Goal: Task Accomplishment & Management: Use online tool/utility

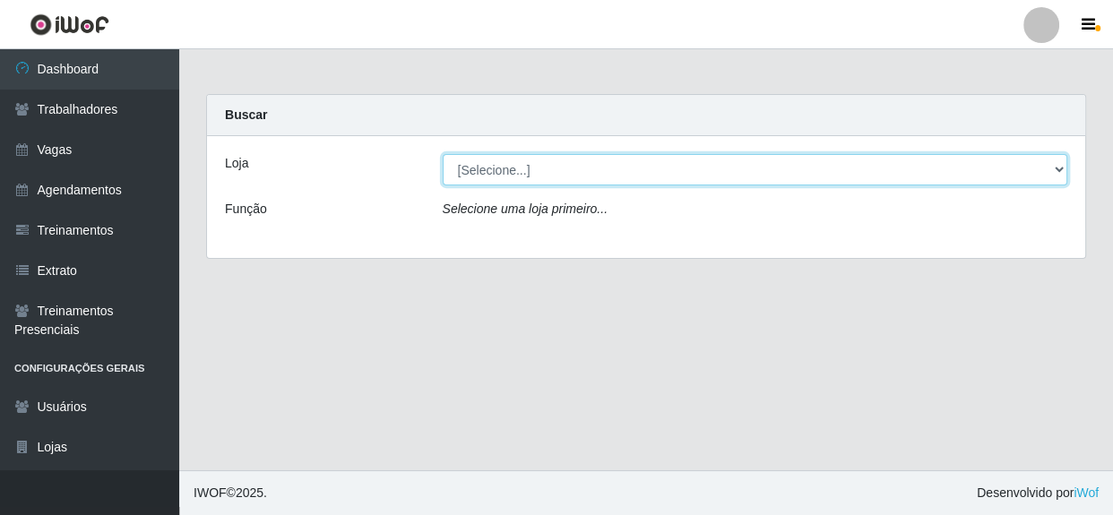
click at [600, 179] on select "[Selecione...] Rede Compras - CD Logistica" at bounding box center [755, 169] width 625 height 31
select select "429"
click at [443, 154] on select "[Selecione...] Rede Compras - CD Logistica" at bounding box center [755, 169] width 625 height 31
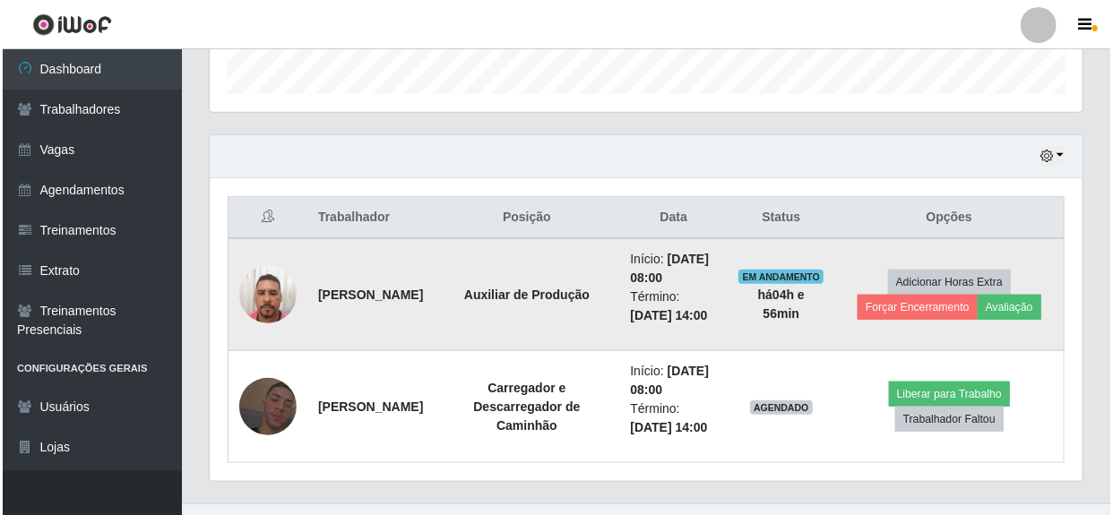
scroll to position [577, 0]
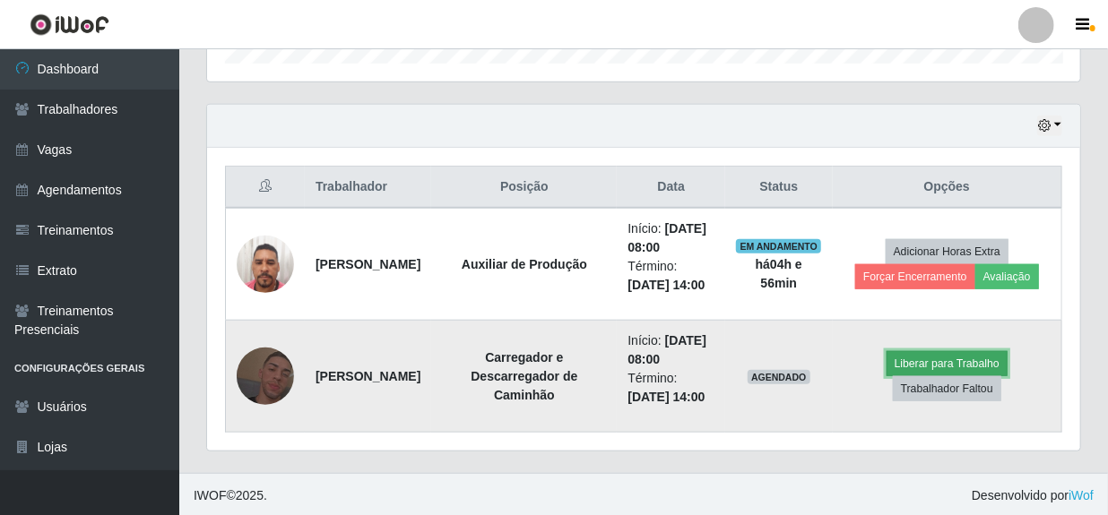
click at [956, 360] on button "Liberar para Trabalho" at bounding box center [946, 363] width 121 height 25
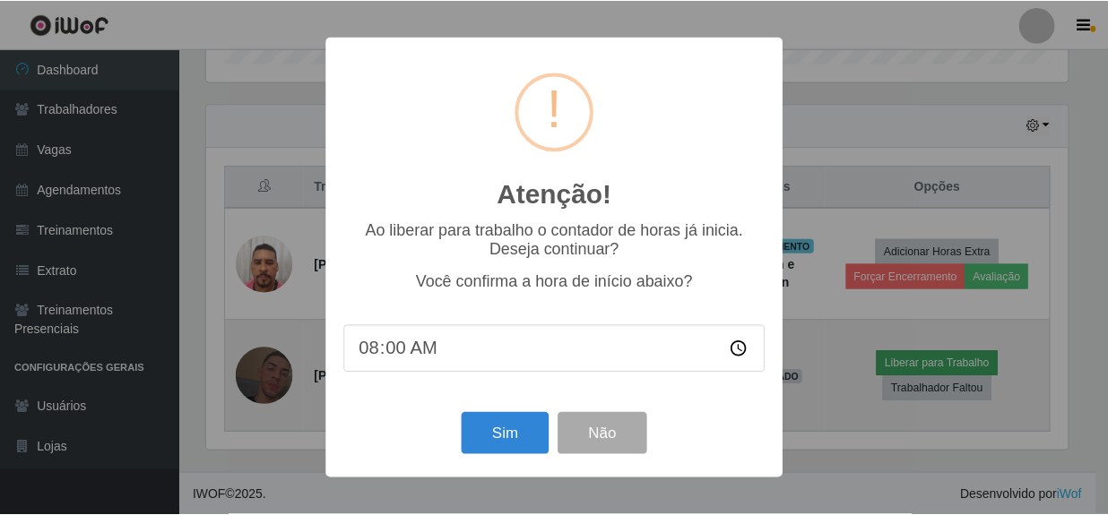
scroll to position [372, 865]
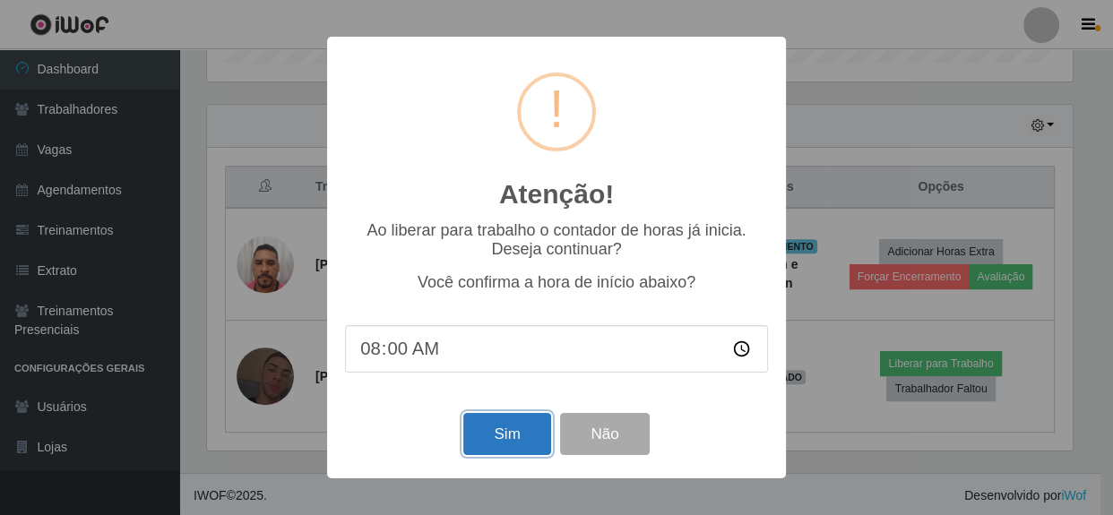
click at [514, 437] on button "Sim" at bounding box center [506, 434] width 87 height 42
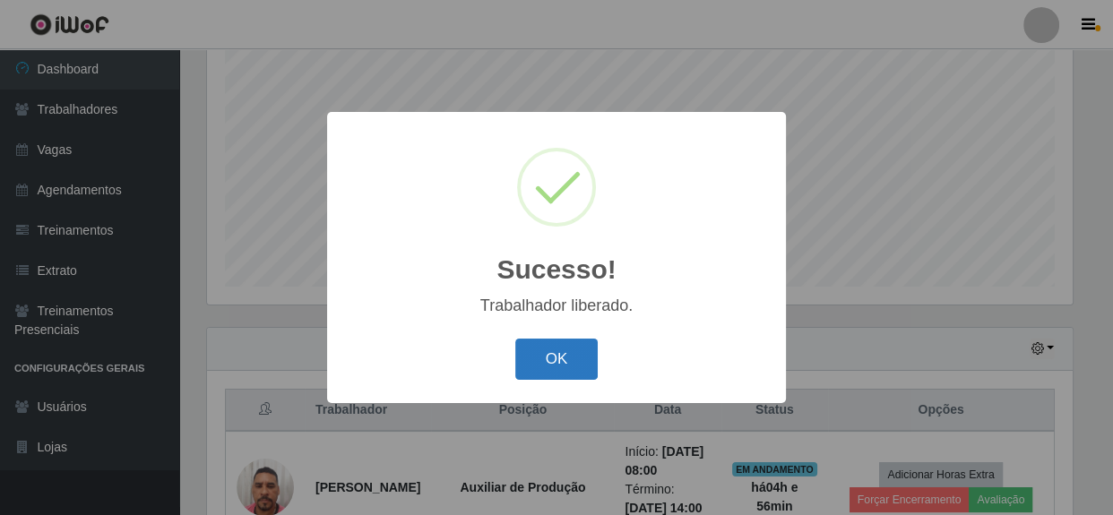
click at [536, 351] on button "OK" at bounding box center [556, 360] width 83 height 42
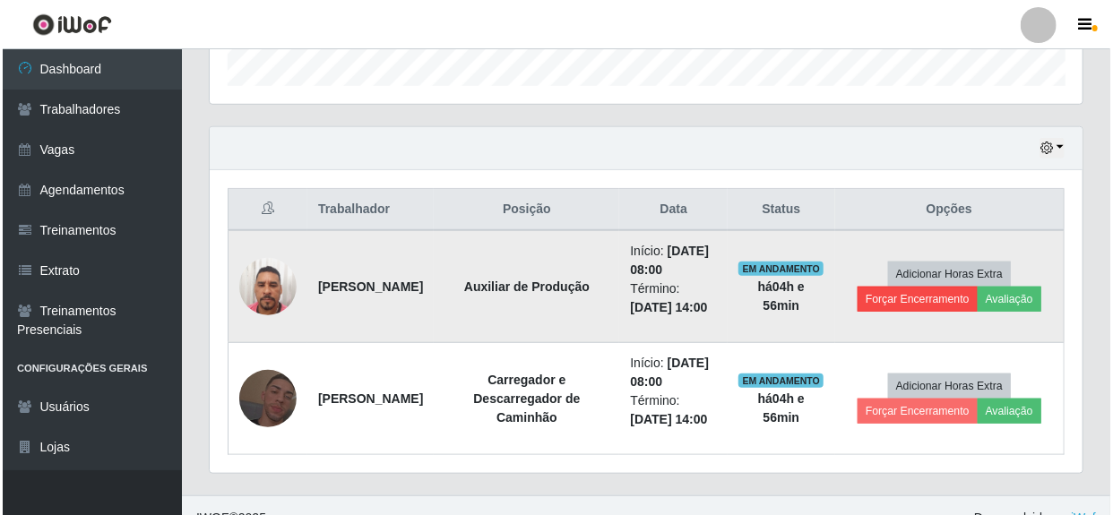
scroll to position [577, 0]
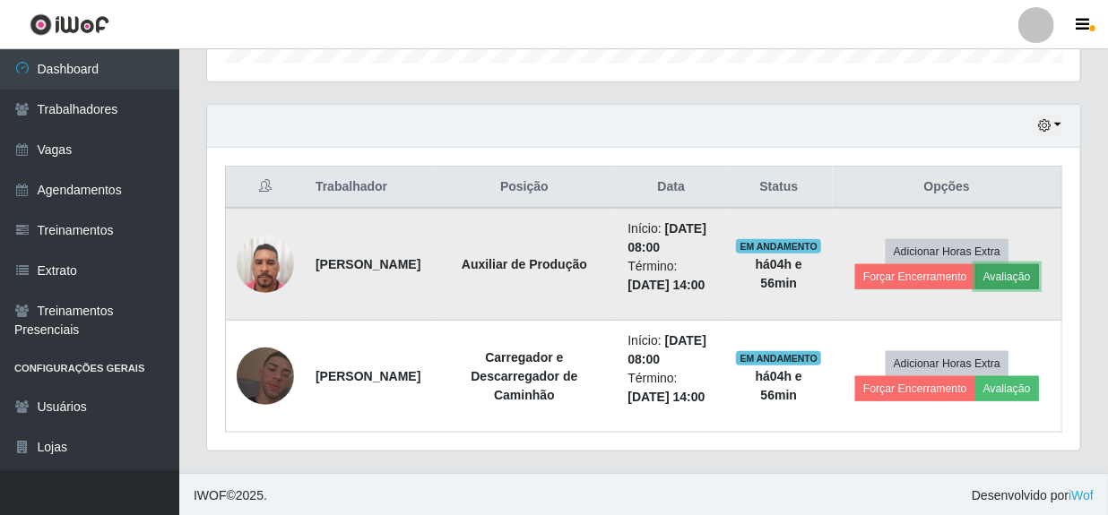
click at [1003, 269] on button "Avaliação" at bounding box center [1007, 276] width 64 height 25
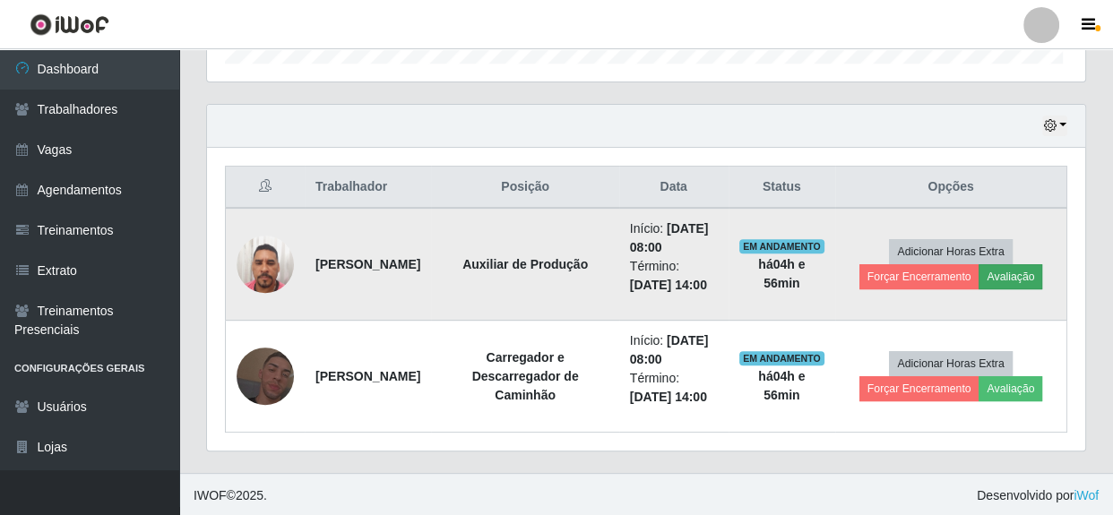
scroll to position [372, 865]
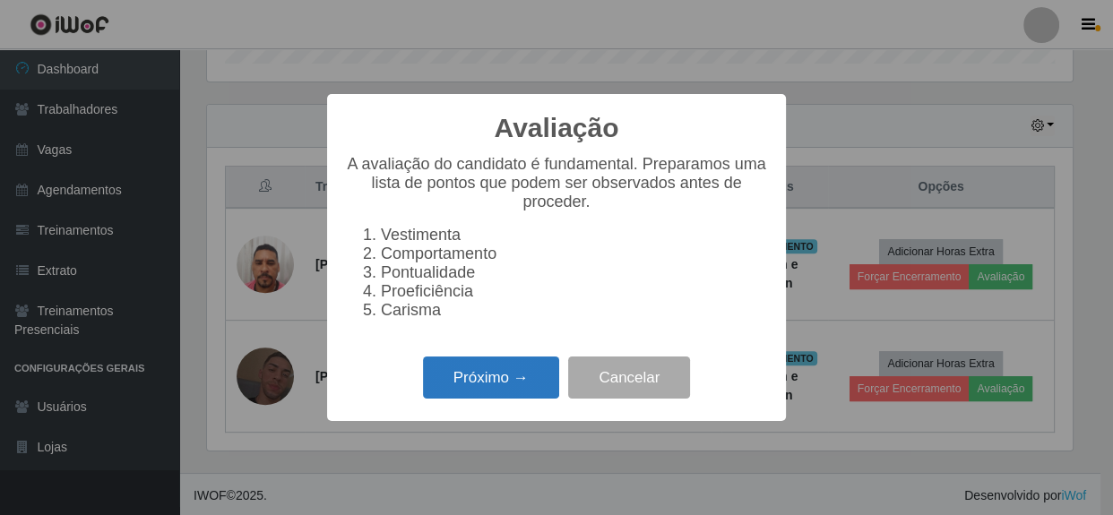
click at [475, 396] on button "Próximo →" at bounding box center [491, 378] width 136 height 42
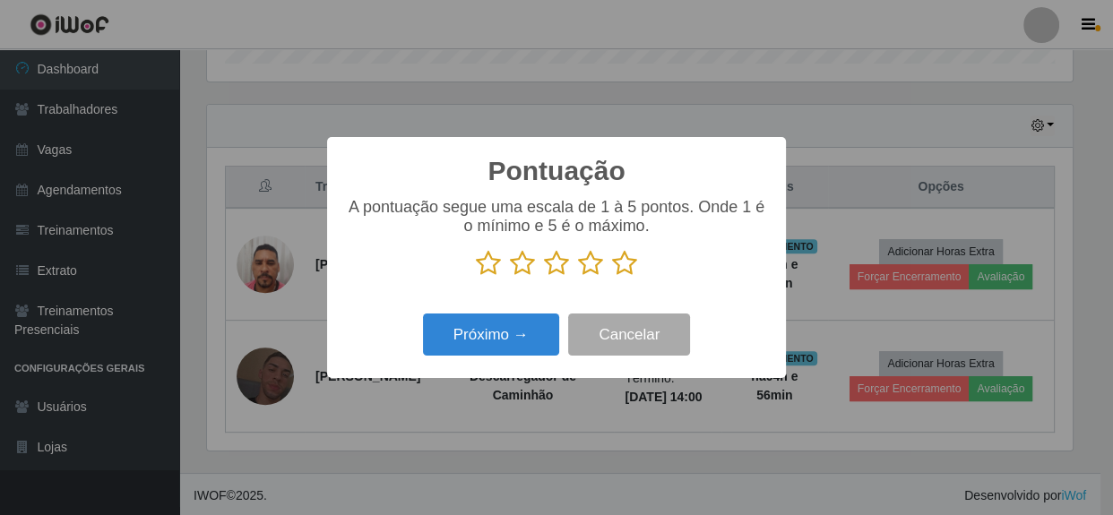
drag, startPoint x: 625, startPoint y: 270, endPoint x: 557, endPoint y: 296, distance: 72.1
click at [617, 277] on icon at bounding box center [624, 263] width 25 height 27
click at [612, 277] on input "radio" at bounding box center [612, 277] width 0 height 0
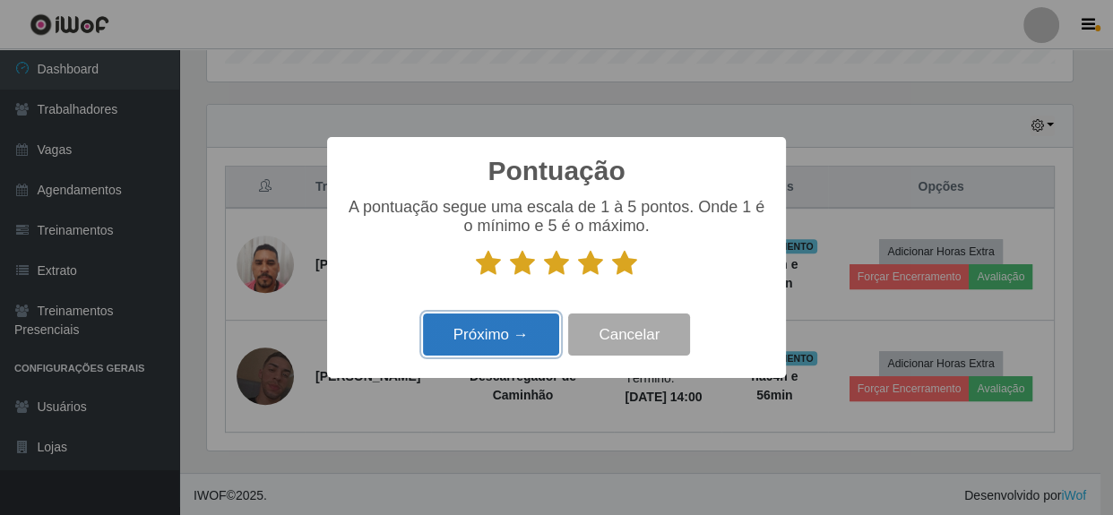
click at [495, 321] on button "Próximo →" at bounding box center [491, 335] width 136 height 42
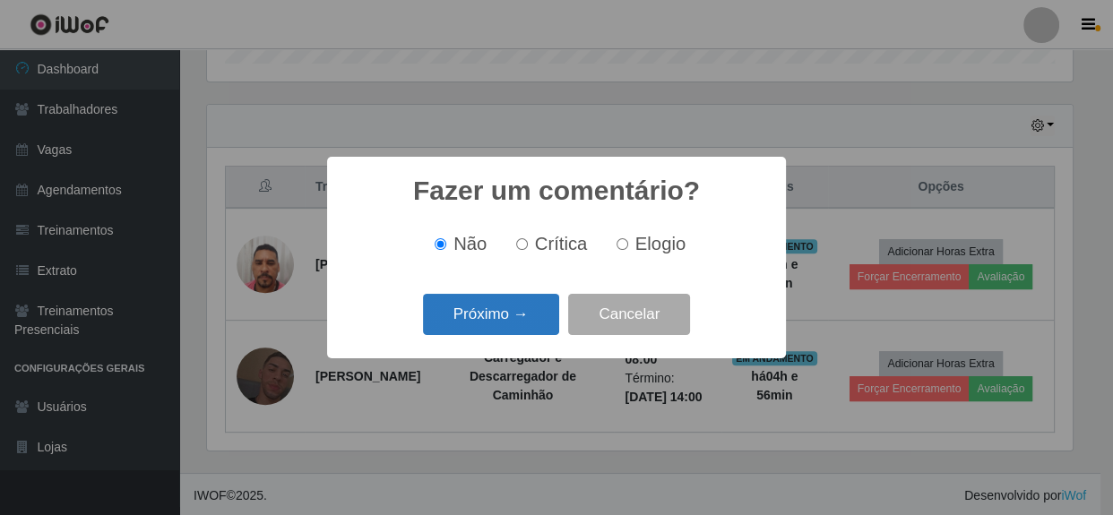
click at [511, 324] on button "Próximo →" at bounding box center [491, 315] width 136 height 42
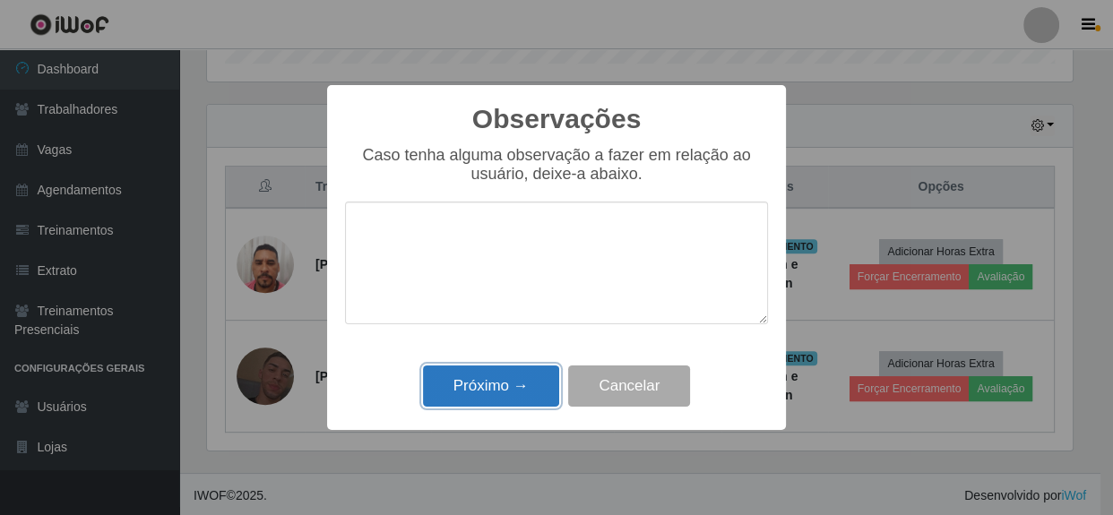
click at [507, 384] on button "Próximo →" at bounding box center [491, 387] width 136 height 42
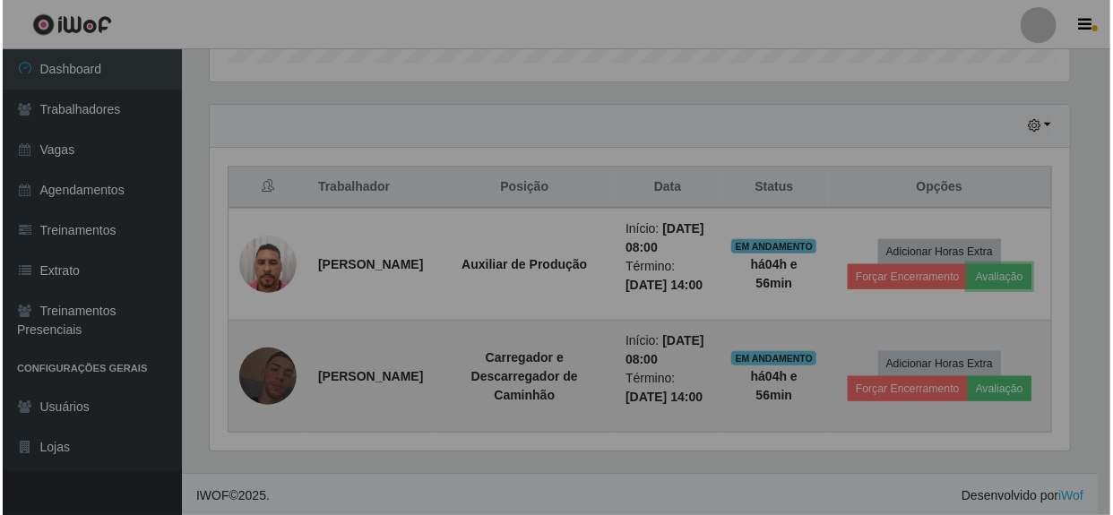
scroll to position [372, 873]
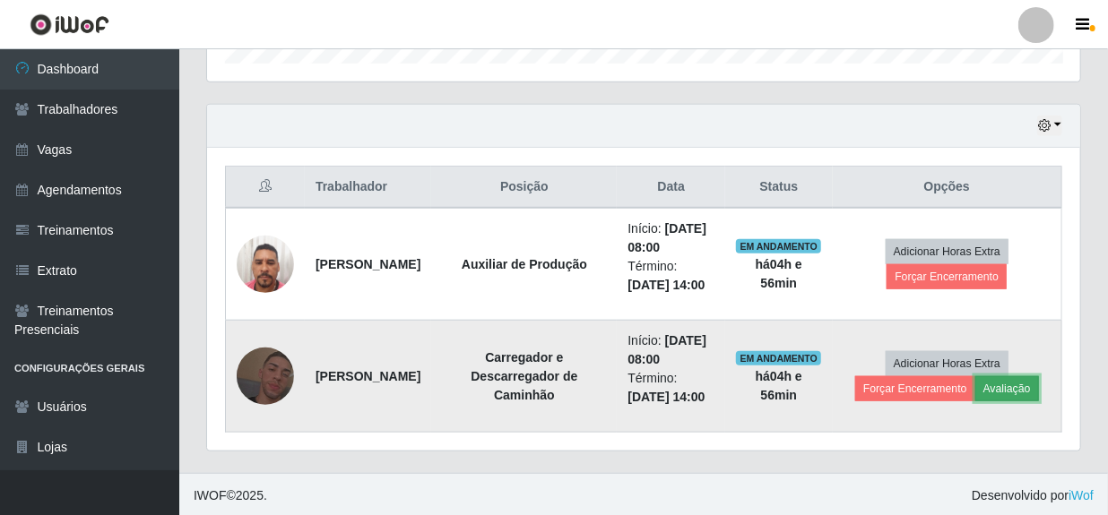
click at [1014, 393] on button "Avaliação" at bounding box center [1007, 388] width 64 height 25
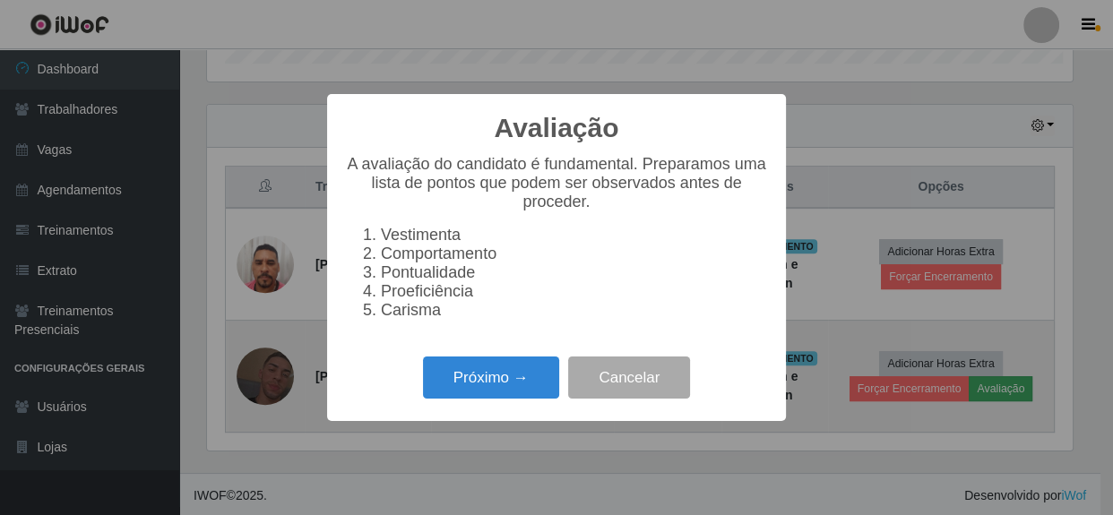
scroll to position [372, 865]
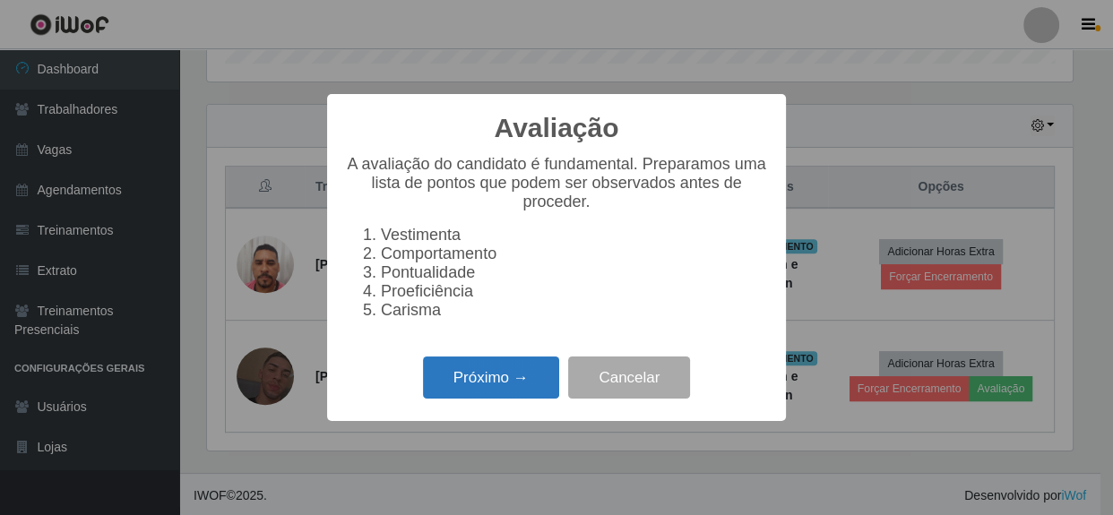
click at [517, 380] on button "Próximo →" at bounding box center [491, 378] width 136 height 42
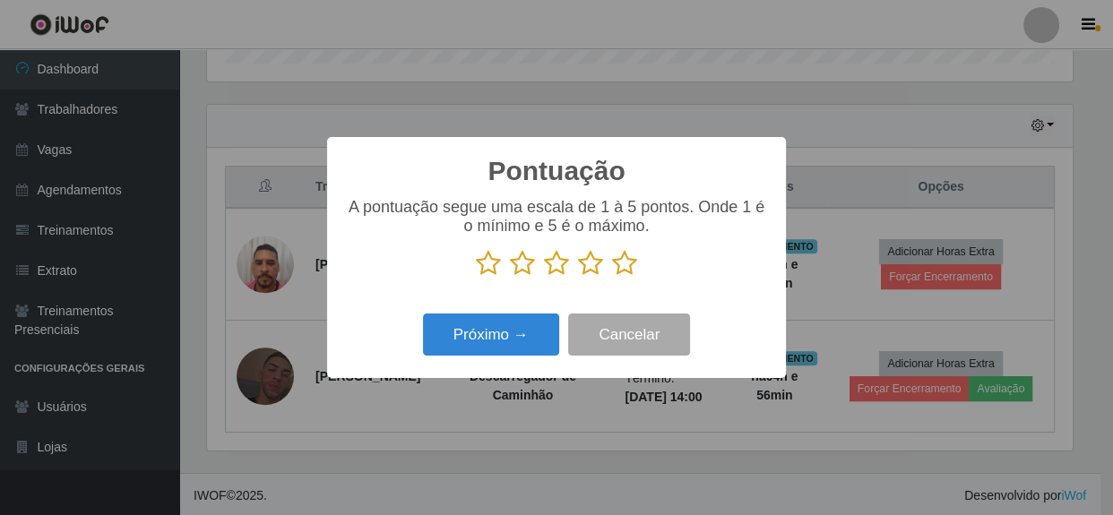
drag, startPoint x: 548, startPoint y: 411, endPoint x: 588, endPoint y: 438, distance: 47.7
drag, startPoint x: 588, startPoint y: 438, endPoint x: 470, endPoint y: 275, distance: 201.5
click at [470, 275] on p at bounding box center [556, 263] width 423 height 27
drag, startPoint x: 627, startPoint y: 262, endPoint x: 619, endPoint y: 271, distance: 12.1
click at [622, 269] on icon at bounding box center [624, 263] width 25 height 27
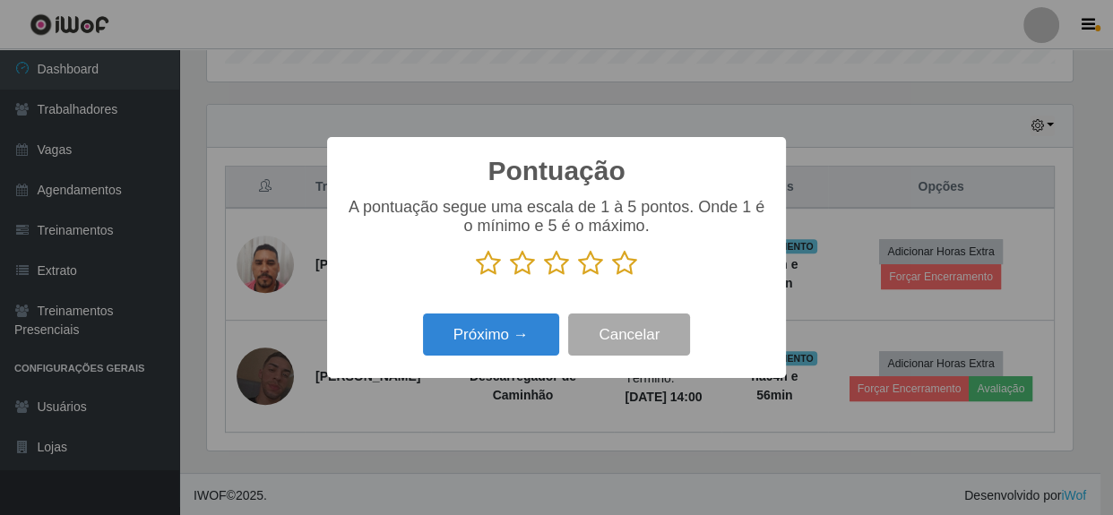
click at [612, 277] on input "radio" at bounding box center [612, 277] width 0 height 0
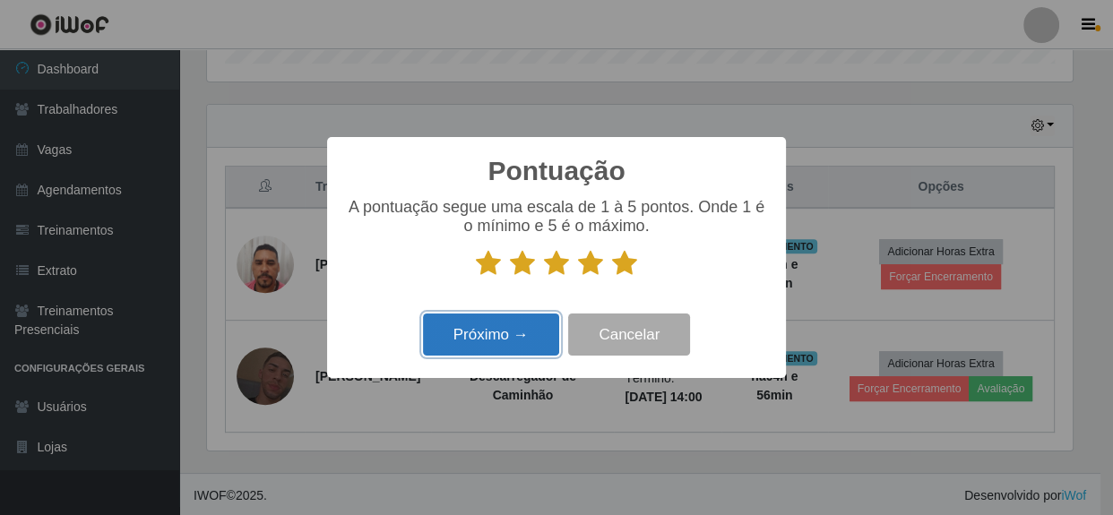
click at [527, 336] on button "Próximo →" at bounding box center [491, 335] width 136 height 42
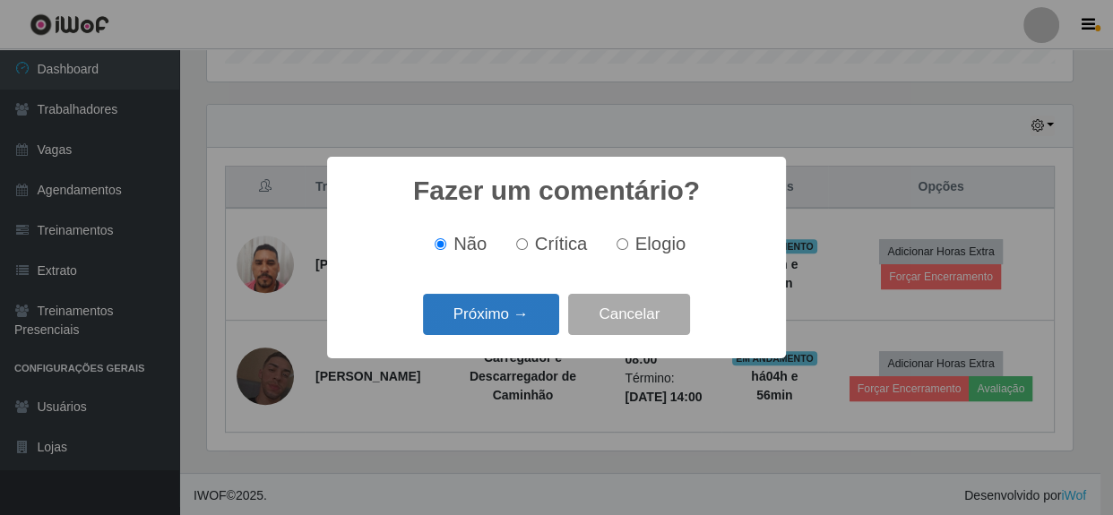
click at [530, 329] on button "Próximo →" at bounding box center [491, 315] width 136 height 42
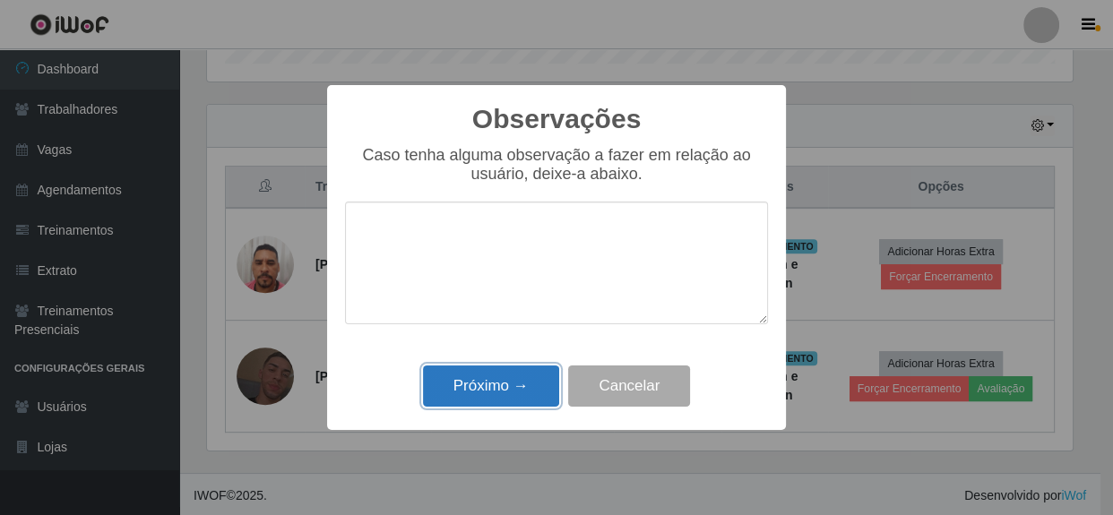
click at [522, 375] on button "Próximo →" at bounding box center [491, 387] width 136 height 42
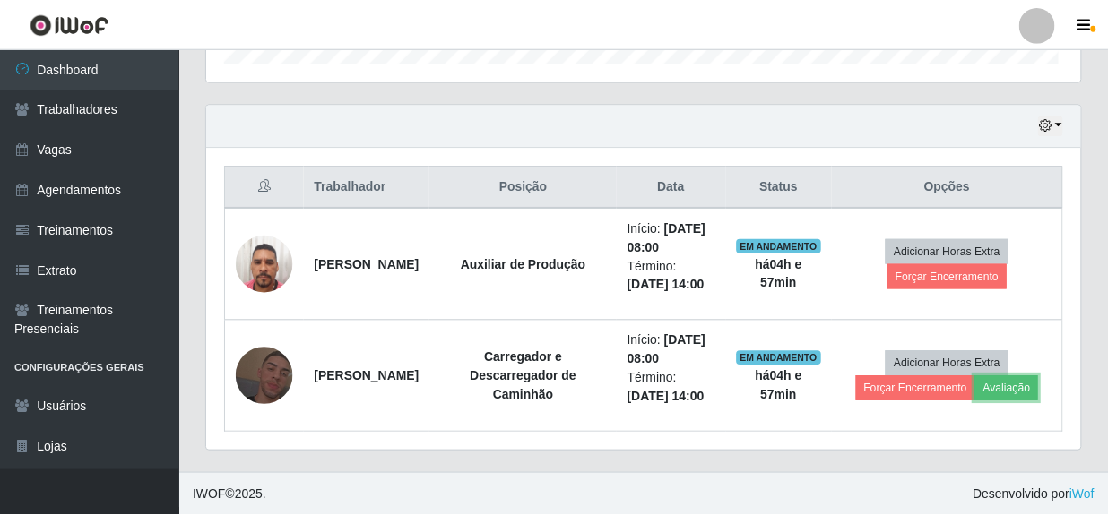
scroll to position [372, 873]
